Goal: Task Accomplishment & Management: Complete application form

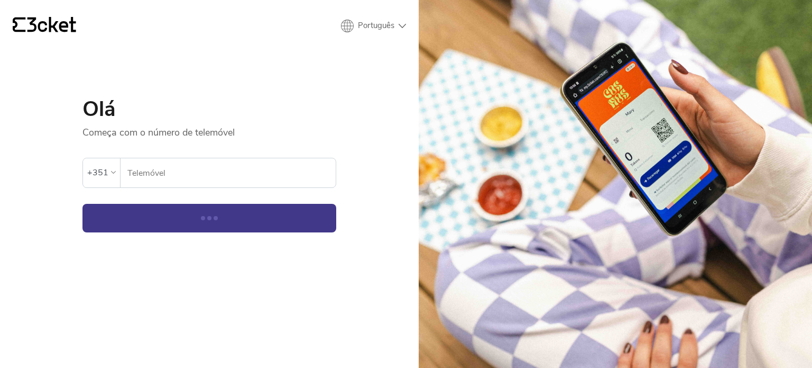
click at [252, 158] on div "+351 Telemóvel" at bounding box center [210, 173] width 254 height 30
click at [249, 174] on input "Telemóvel" at bounding box center [231, 172] width 209 height 29
type input "932509515"
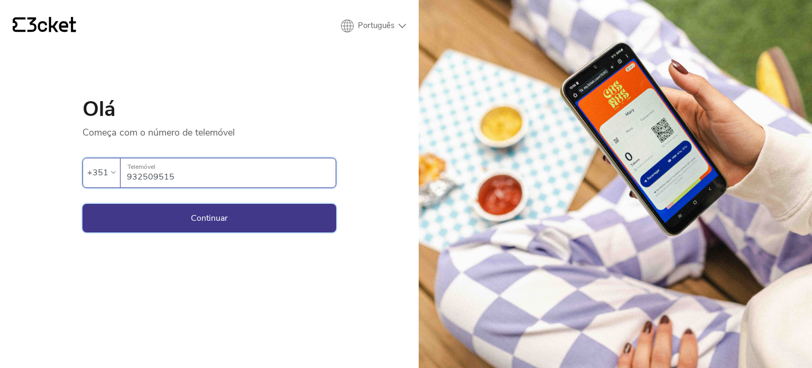
click at [263, 225] on button "Continuar" at bounding box center [210, 218] width 254 height 29
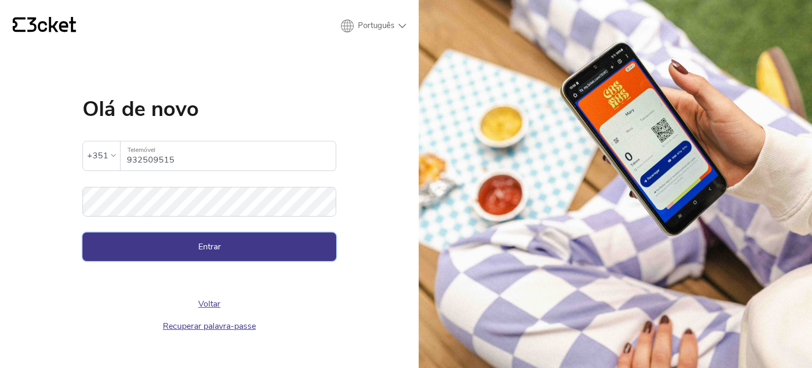
click at [259, 252] on button "Entrar" at bounding box center [210, 246] width 254 height 29
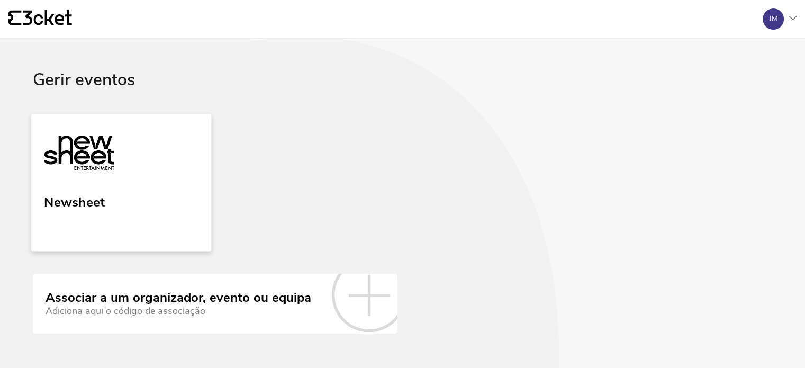
click at [168, 156] on link "Newsheet" at bounding box center [121, 182] width 180 height 137
